Goal: Task Accomplishment & Management: Complete application form

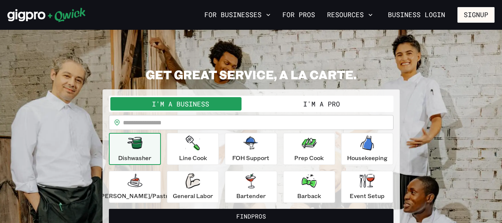
click at [345, 98] on button "I'm a Pro" at bounding box center [321, 103] width 141 height 13
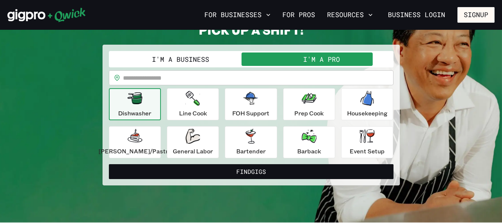
scroll to position [45, 0]
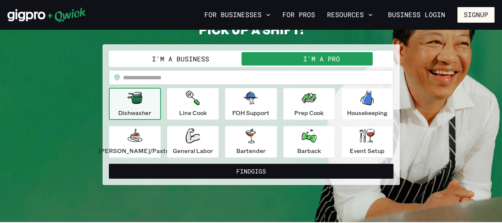
click at [298, 170] on button "Find Gigs" at bounding box center [251, 171] width 285 height 15
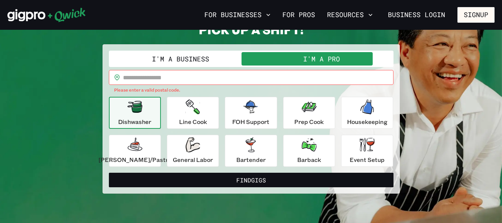
click at [172, 80] on input "text" at bounding box center [258, 77] width 271 height 15
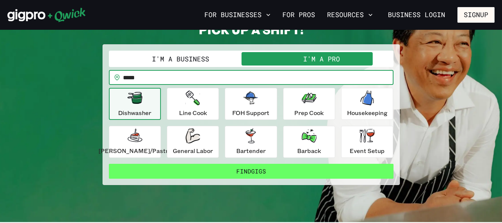
type input "*****"
click at [259, 168] on button "Find Gigs" at bounding box center [251, 171] width 285 height 15
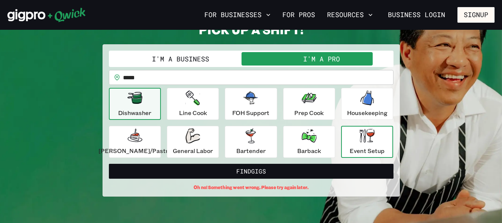
click at [366, 143] on div "Event Setup" at bounding box center [367, 141] width 35 height 27
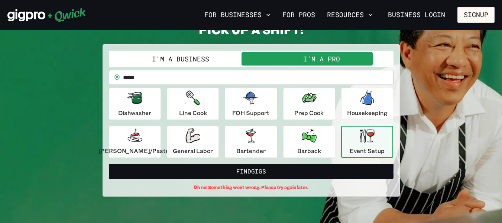
click at [366, 143] on div "Event Setup" at bounding box center [367, 141] width 35 height 27
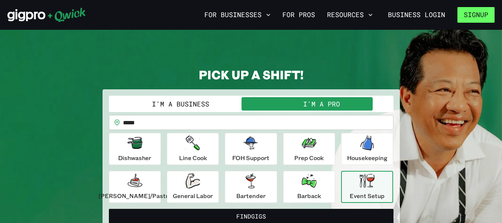
click at [475, 11] on button "Signup" at bounding box center [476, 15] width 37 height 16
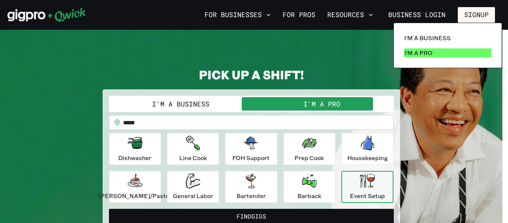
click at [438, 57] on link "I'm a Pro" at bounding box center [447, 52] width 93 height 15
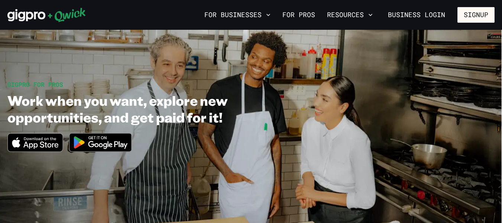
scroll to position [24, 0]
click at [108, 136] on img at bounding box center [101, 143] width 72 height 28
